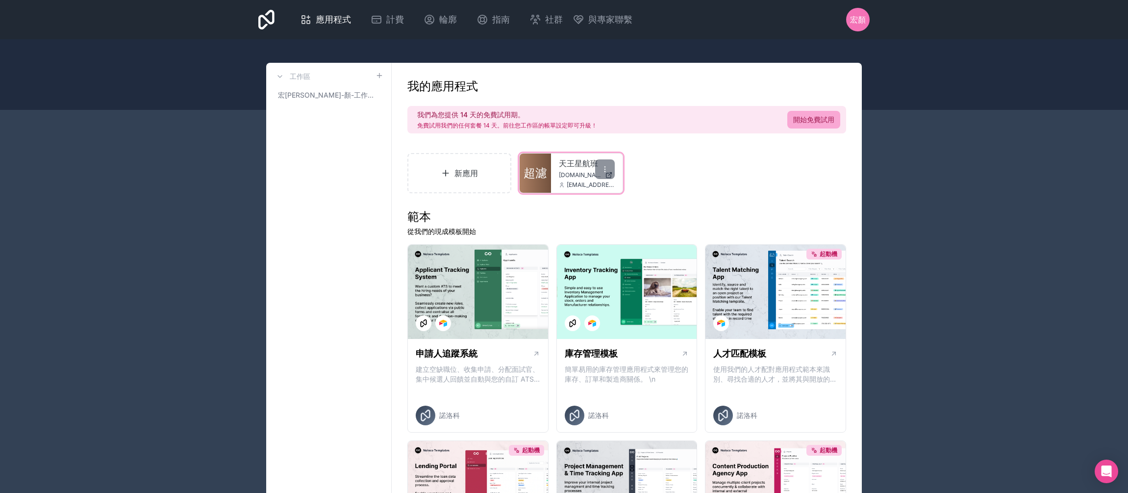
click at [556, 165] on div "天王星航班 [DOMAIN_NAME] [EMAIL_ADDRESS][DOMAIN_NAME]" at bounding box center [587, 172] width 72 height 39
click at [533, 171] on font "超濾" at bounding box center [536, 173] width 24 height 14
click at [606, 173] on icon at bounding box center [605, 169] width 8 height 8
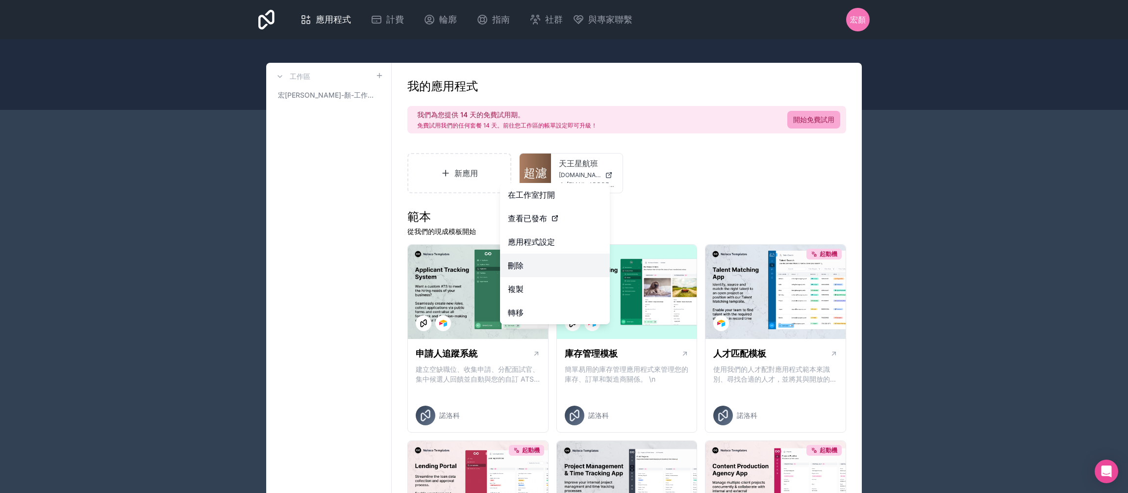
click at [564, 268] on button "刪除" at bounding box center [555, 265] width 110 height 24
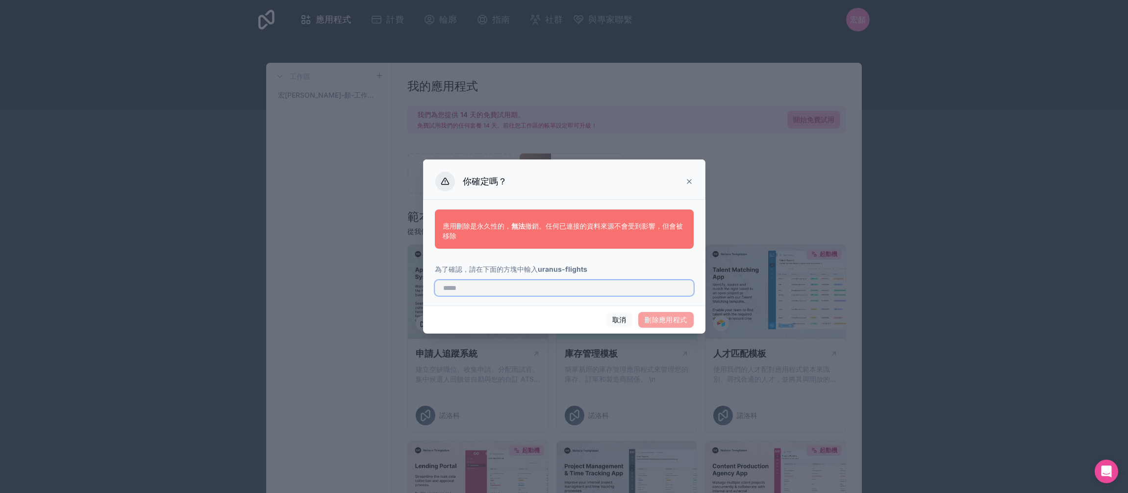
click at [637, 290] on input "text" at bounding box center [564, 288] width 259 height 16
type input "**********"
click at [683, 322] on font "刪除應用程式" at bounding box center [666, 319] width 42 height 8
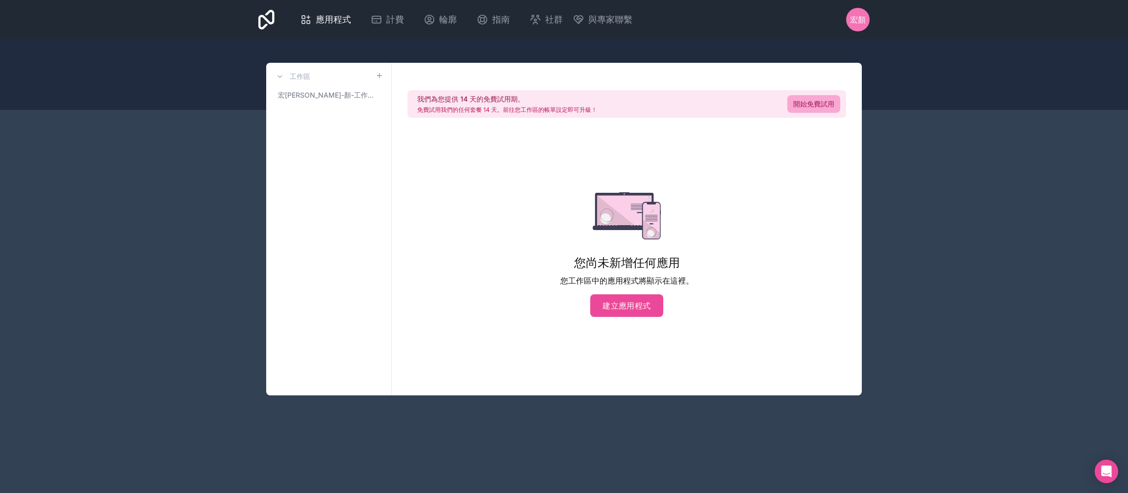
drag, startPoint x: 329, startPoint y: 190, endPoint x: 332, endPoint y: 149, distance: 40.8
click at [331, 185] on div "工作區 宏昇-顏-工作空間" at bounding box center [328, 229] width 125 height 332
click at [647, 308] on font "建立應用程式" at bounding box center [626, 305] width 48 height 10
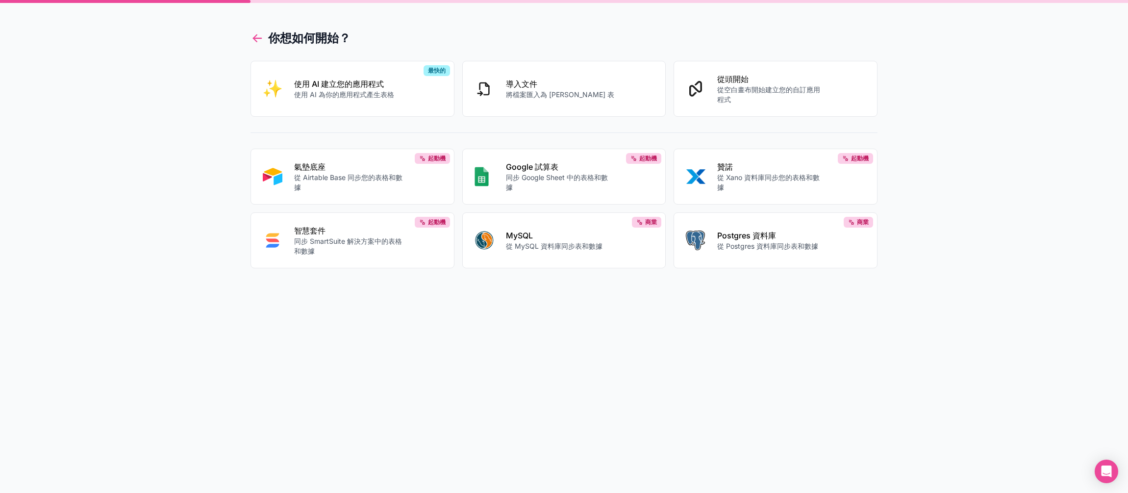
click at [256, 40] on icon at bounding box center [257, 38] width 14 height 14
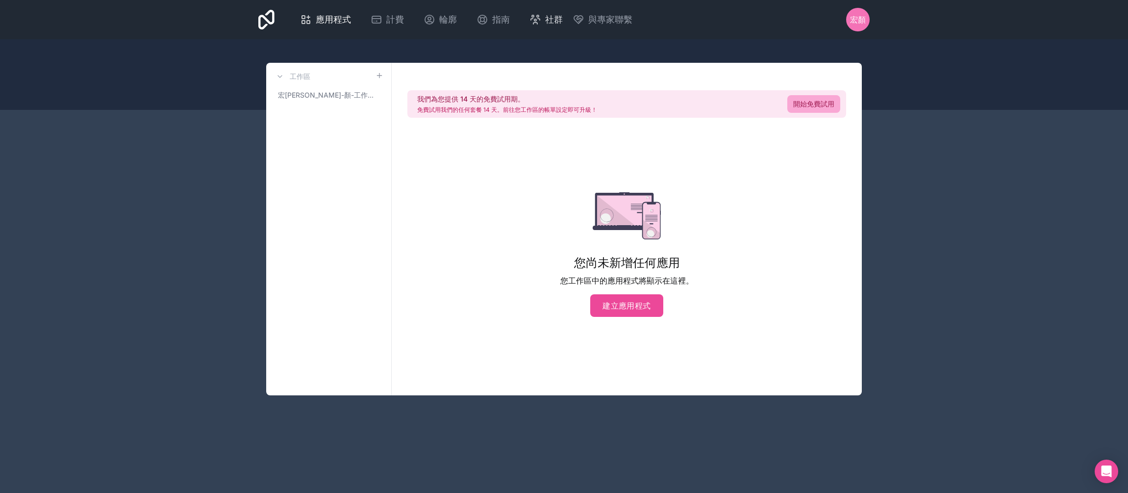
click at [558, 22] on font "社群" at bounding box center [554, 19] width 18 height 10
click at [498, 16] on font "指南" at bounding box center [501, 19] width 18 height 10
click at [446, 24] on font "輪廓" at bounding box center [448, 19] width 18 height 10
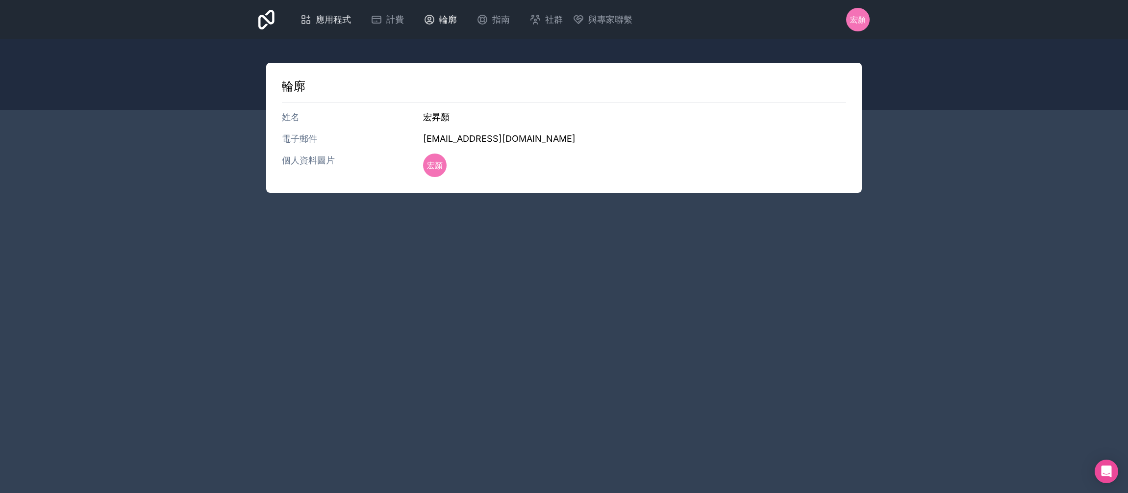
click at [337, 21] on font "應用程式" at bounding box center [333, 19] width 35 height 10
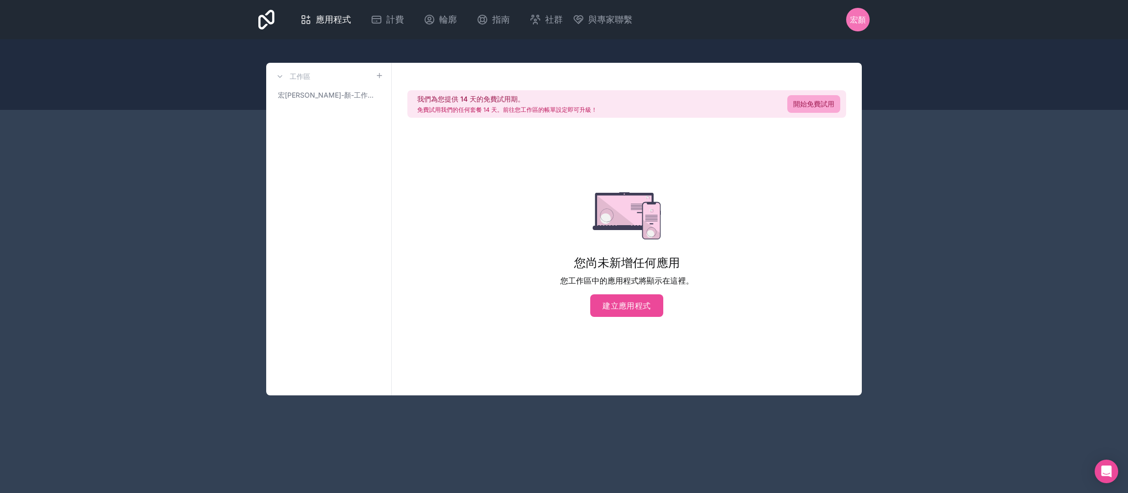
click at [346, 172] on div "工作區 宏昇-顏-工作空間" at bounding box center [328, 229] width 125 height 332
click at [318, 99] on font "宏[PERSON_NAME]-顏-工作空間" at bounding box center [329, 95] width 103 height 8
click at [372, 96] on icon at bounding box center [376, 95] width 8 height 8
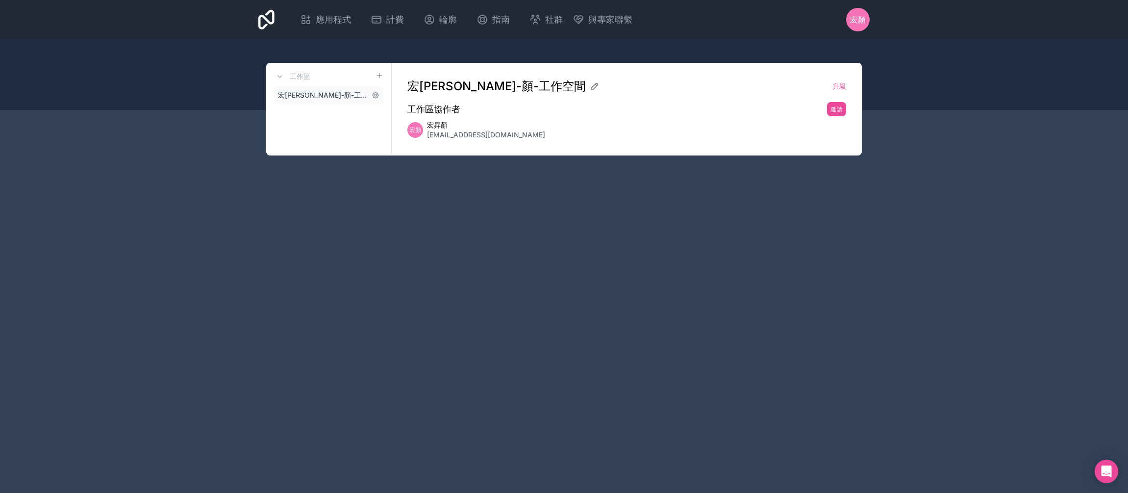
click at [323, 99] on font "宏[PERSON_NAME]-顏-工作空間" at bounding box center [329, 95] width 103 height 8
click at [319, 79] on div "工作區" at bounding box center [328, 77] width 109 height 12
click at [338, 10] on link "應用程式" at bounding box center [325, 20] width 67 height 22
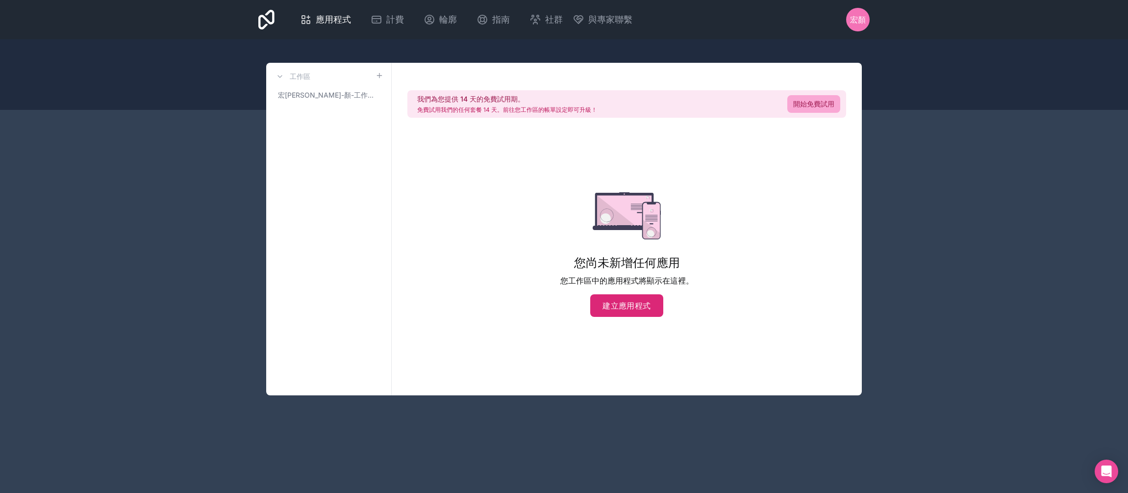
click at [645, 312] on button "建立應用程式" at bounding box center [626, 305] width 73 height 23
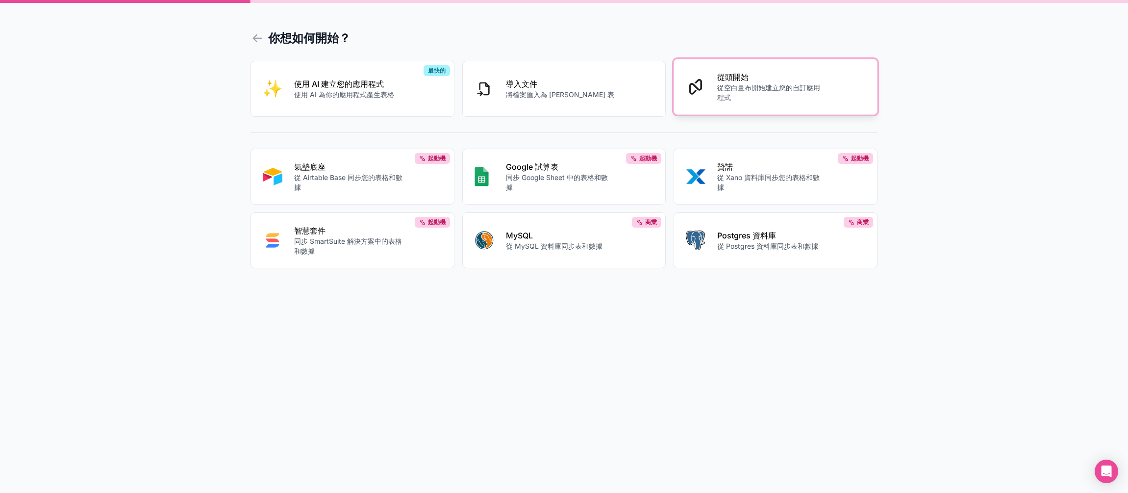
click at [752, 82] on p "從頭開始" at bounding box center [771, 77] width 109 height 12
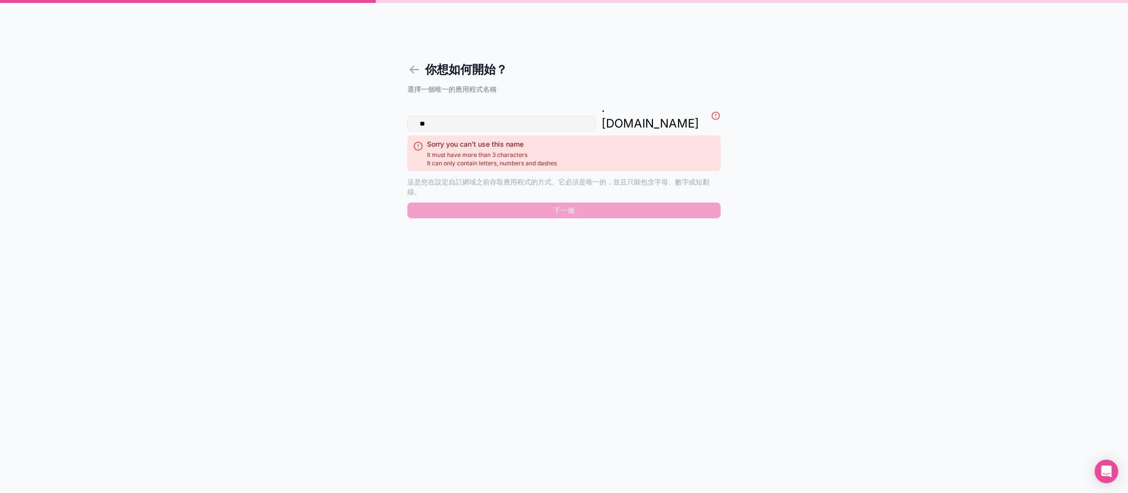
type input "*"
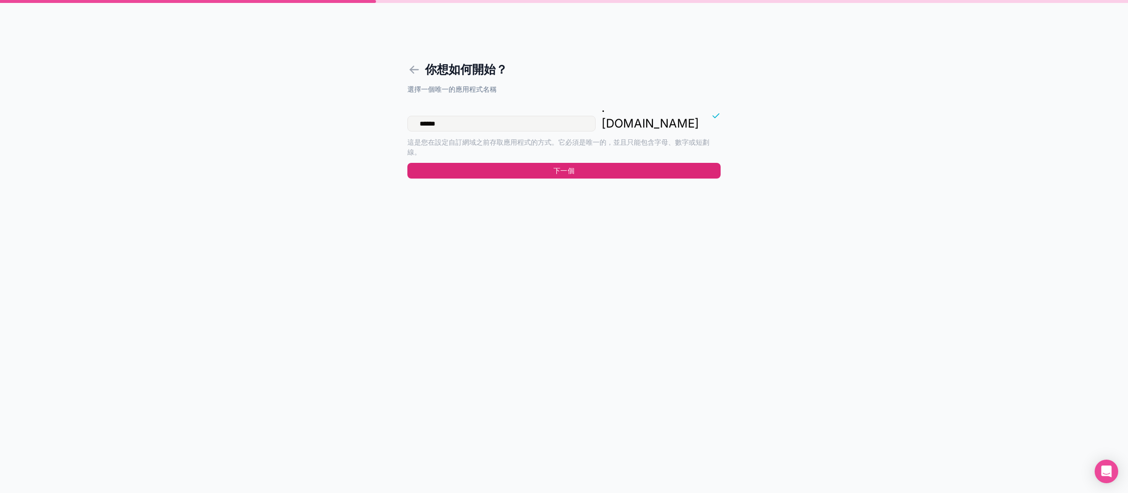
type input "******"
click at [666, 163] on button "下一個" at bounding box center [563, 171] width 313 height 16
click at [689, 163] on button "下一個" at bounding box center [563, 171] width 313 height 16
